Goal: Navigation & Orientation: Find specific page/section

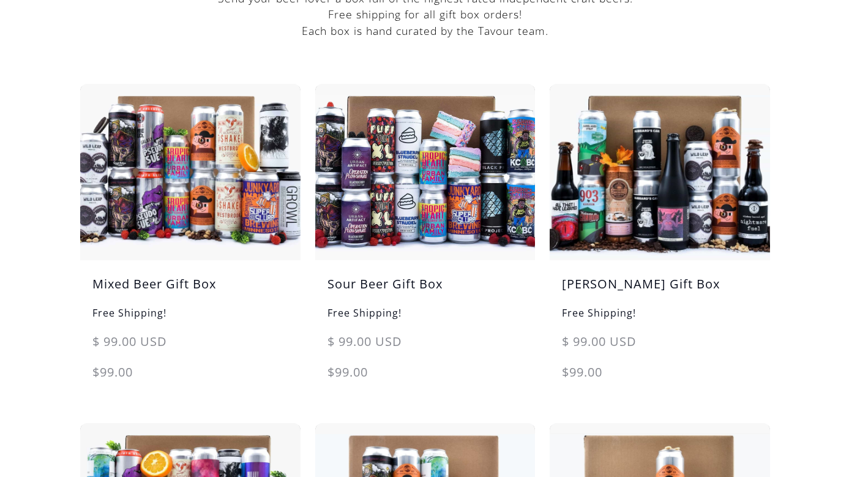
scroll to position [187, 0]
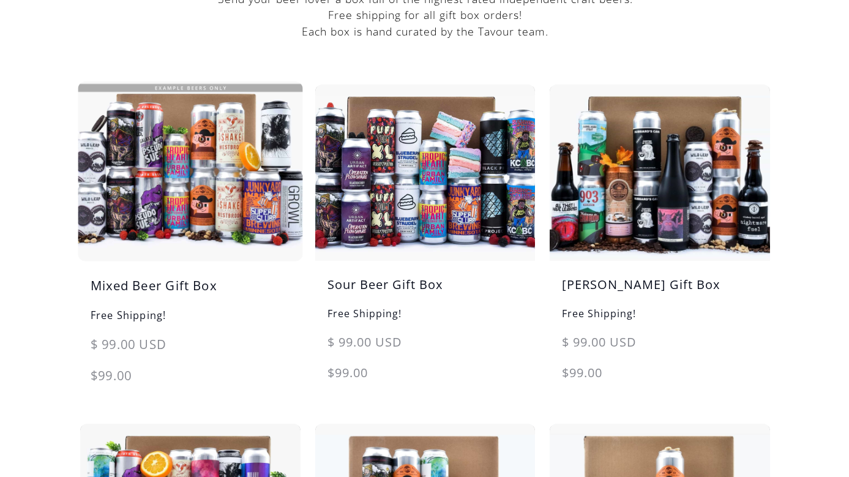
click at [184, 210] on img at bounding box center [189, 171] width 231 height 185
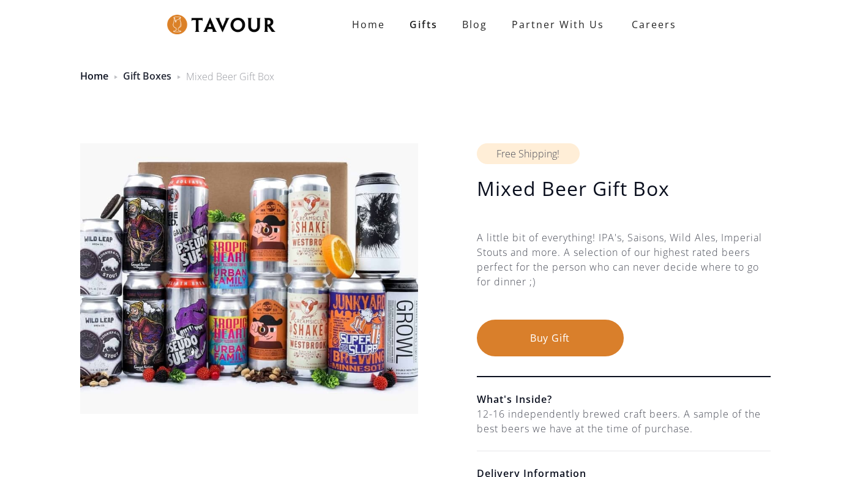
click at [141, 74] on link "Gift Boxes" at bounding box center [147, 75] width 48 height 13
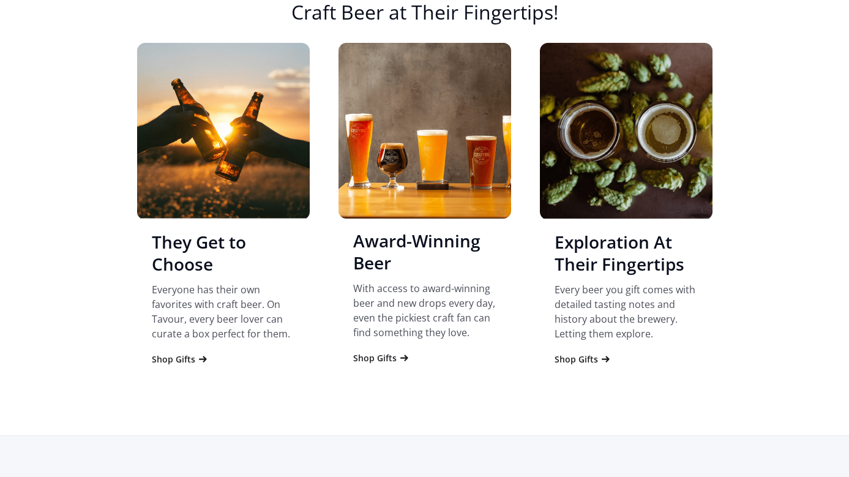
scroll to position [890, 0]
